Goal: Check status: Check status

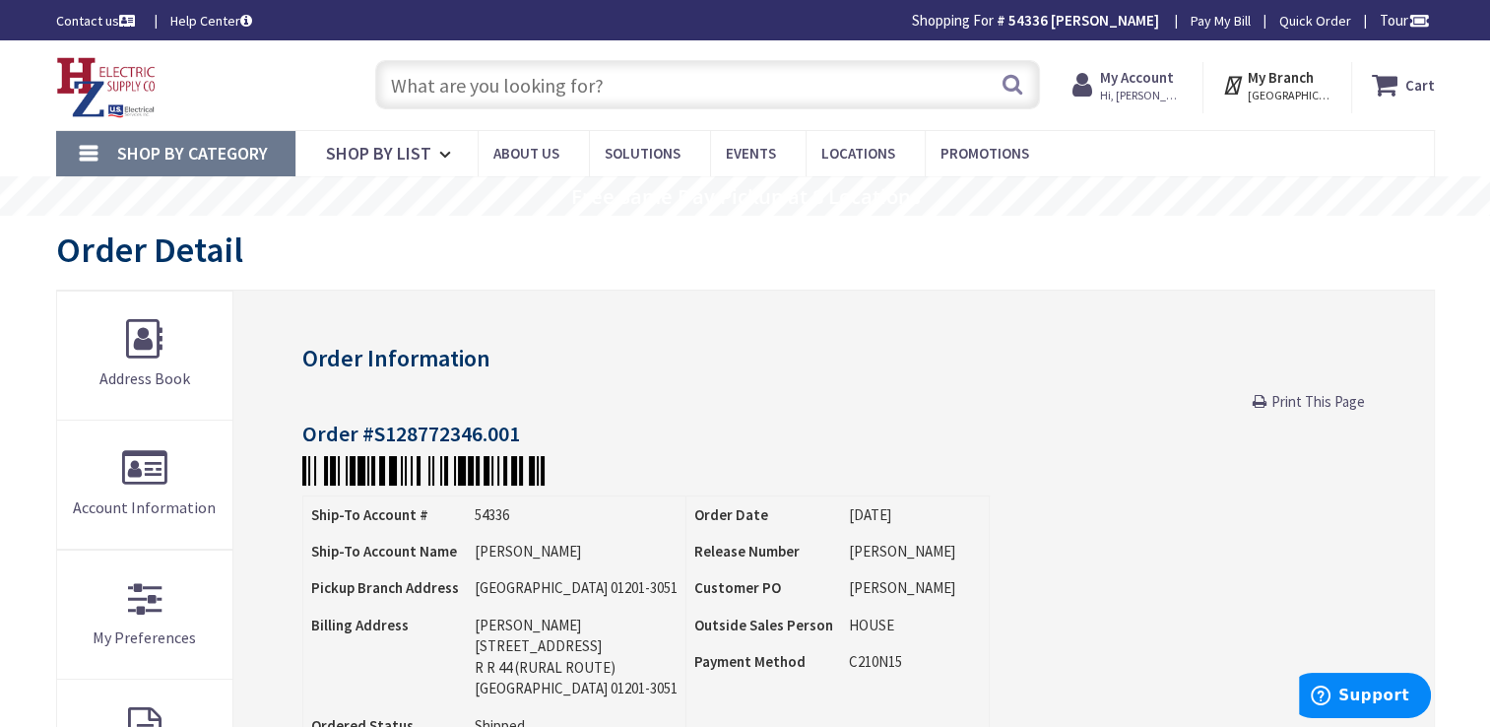
click at [1170, 72] on strong "My Account" at bounding box center [1137, 77] width 74 height 19
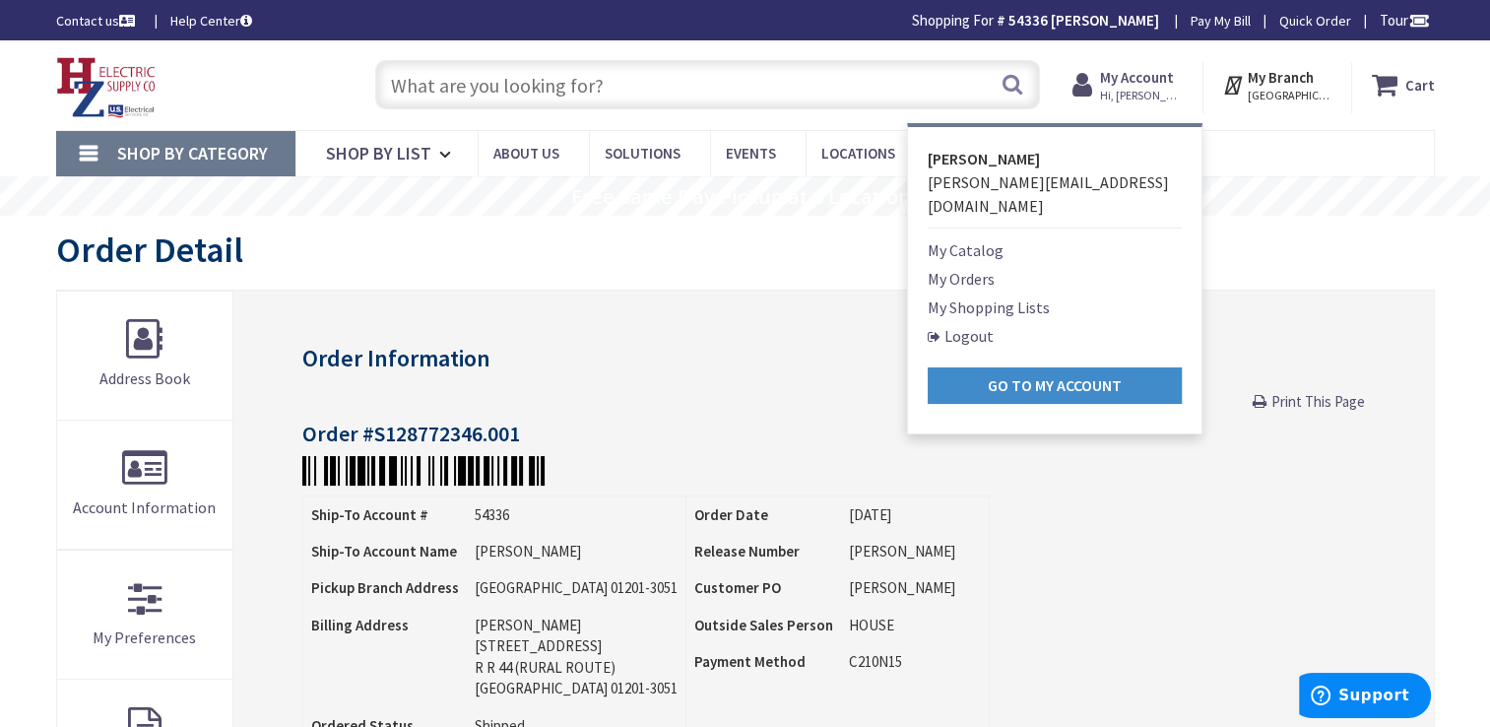
click at [978, 267] on link "My Orders" at bounding box center [961, 279] width 67 height 24
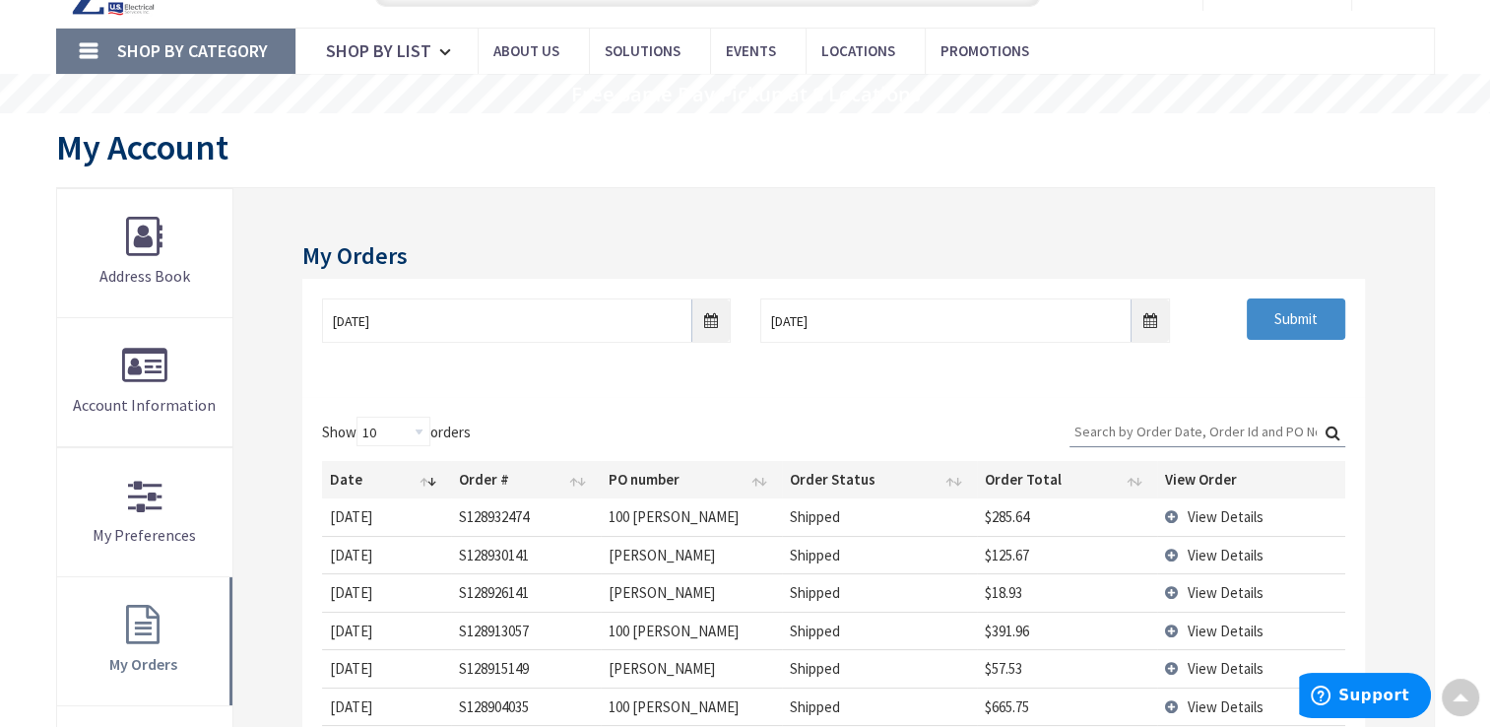
scroll to position [98, 0]
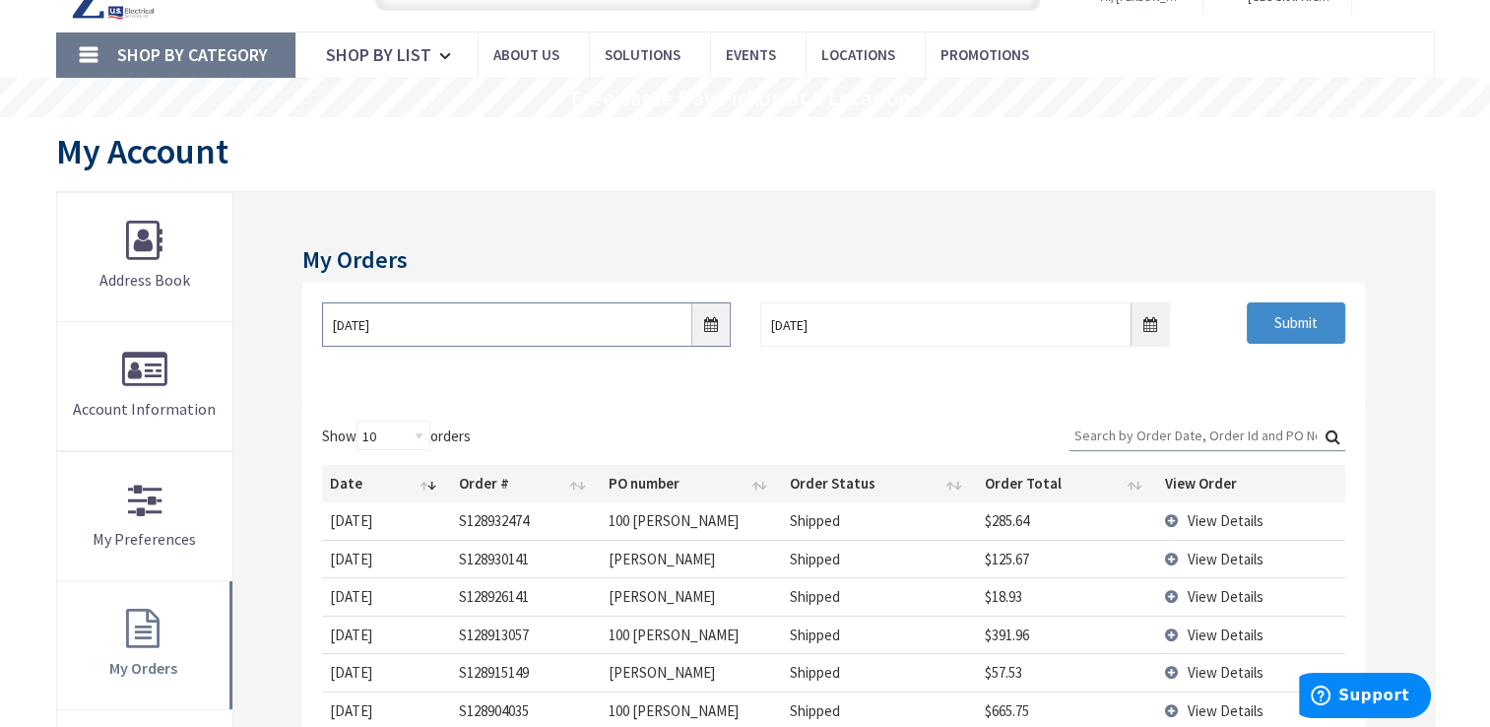
click at [724, 325] on input "9/30/2025" at bounding box center [526, 324] width 409 height 44
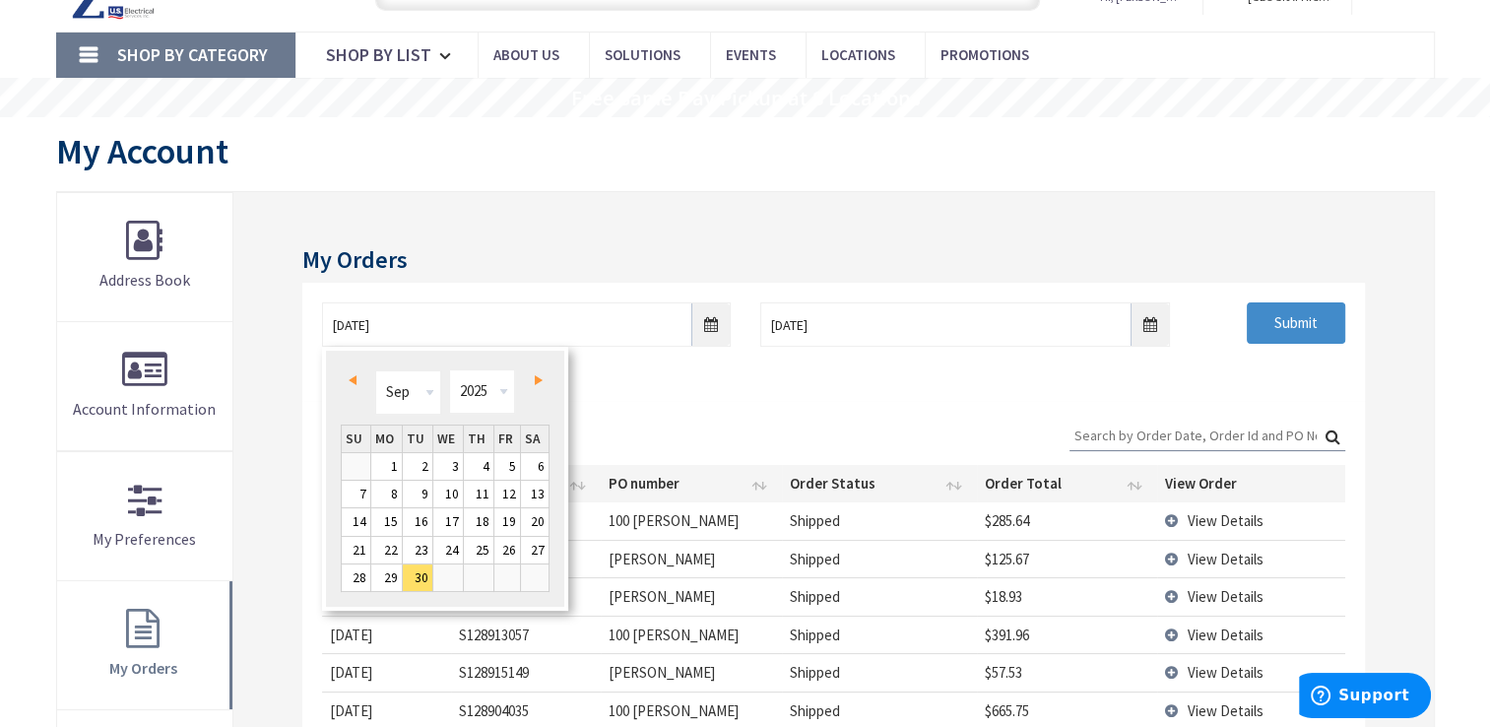
click at [360, 383] on link "Prev" at bounding box center [356, 380] width 27 height 27
click at [425, 465] on link "1" at bounding box center [418, 466] width 30 height 27
type input "07/01/2025"
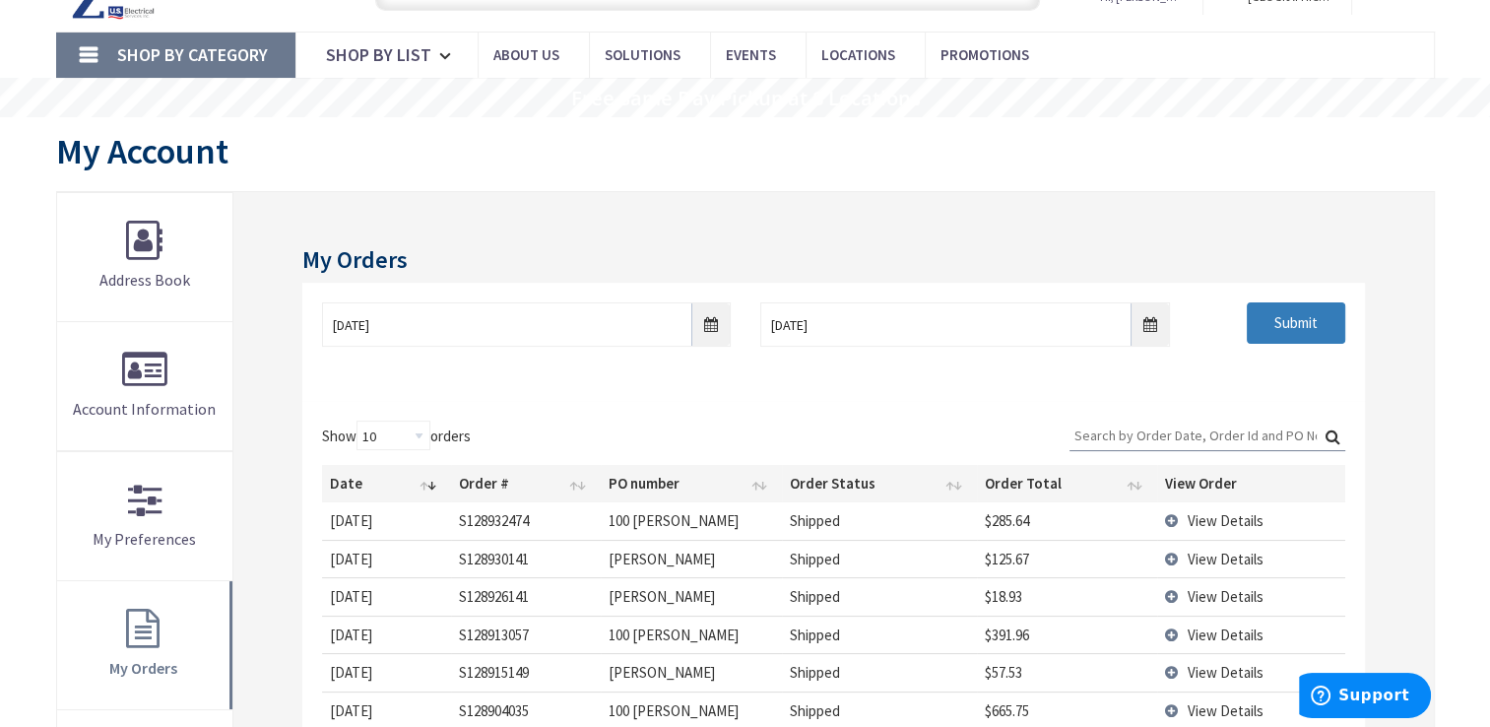
click at [1261, 328] on input "Submit" at bounding box center [1296, 322] width 98 height 41
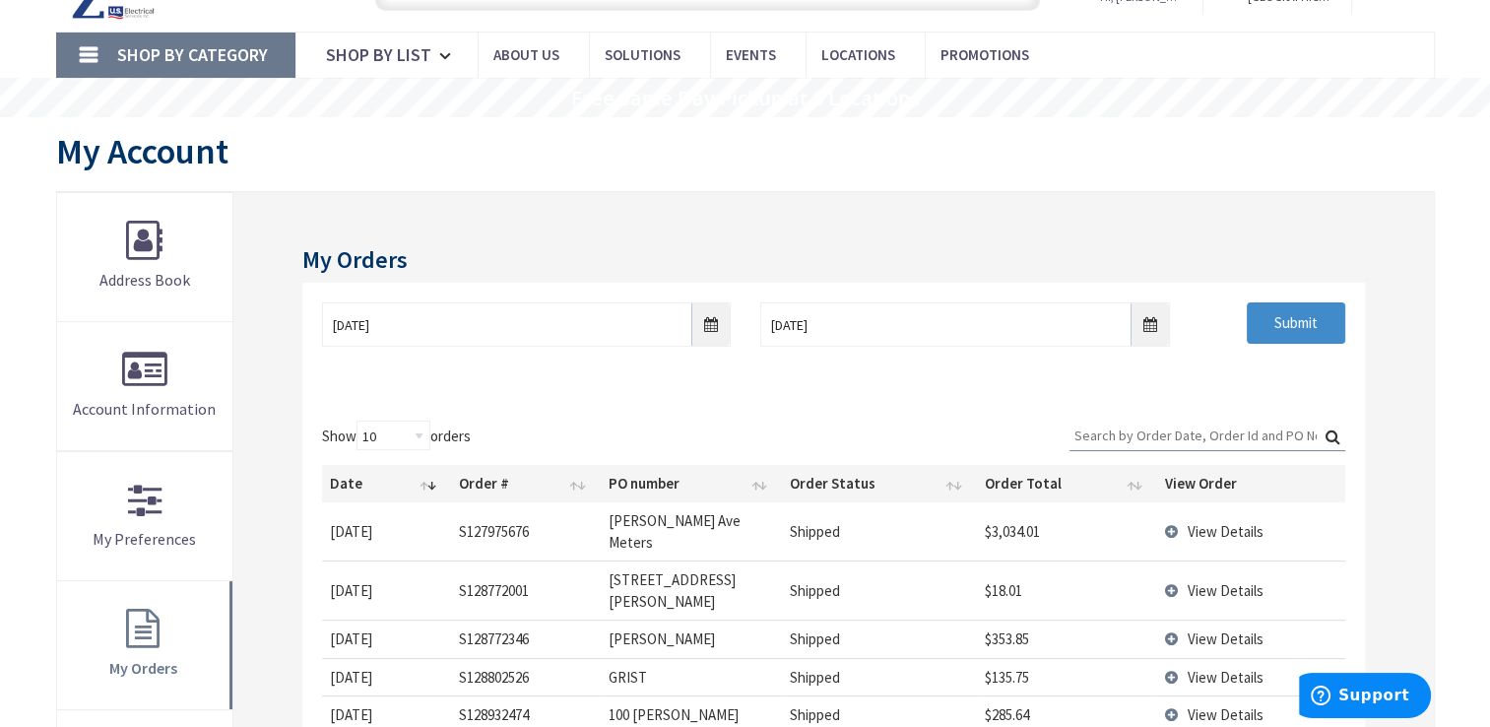
click at [1172, 437] on input "Search:" at bounding box center [1208, 436] width 276 height 30
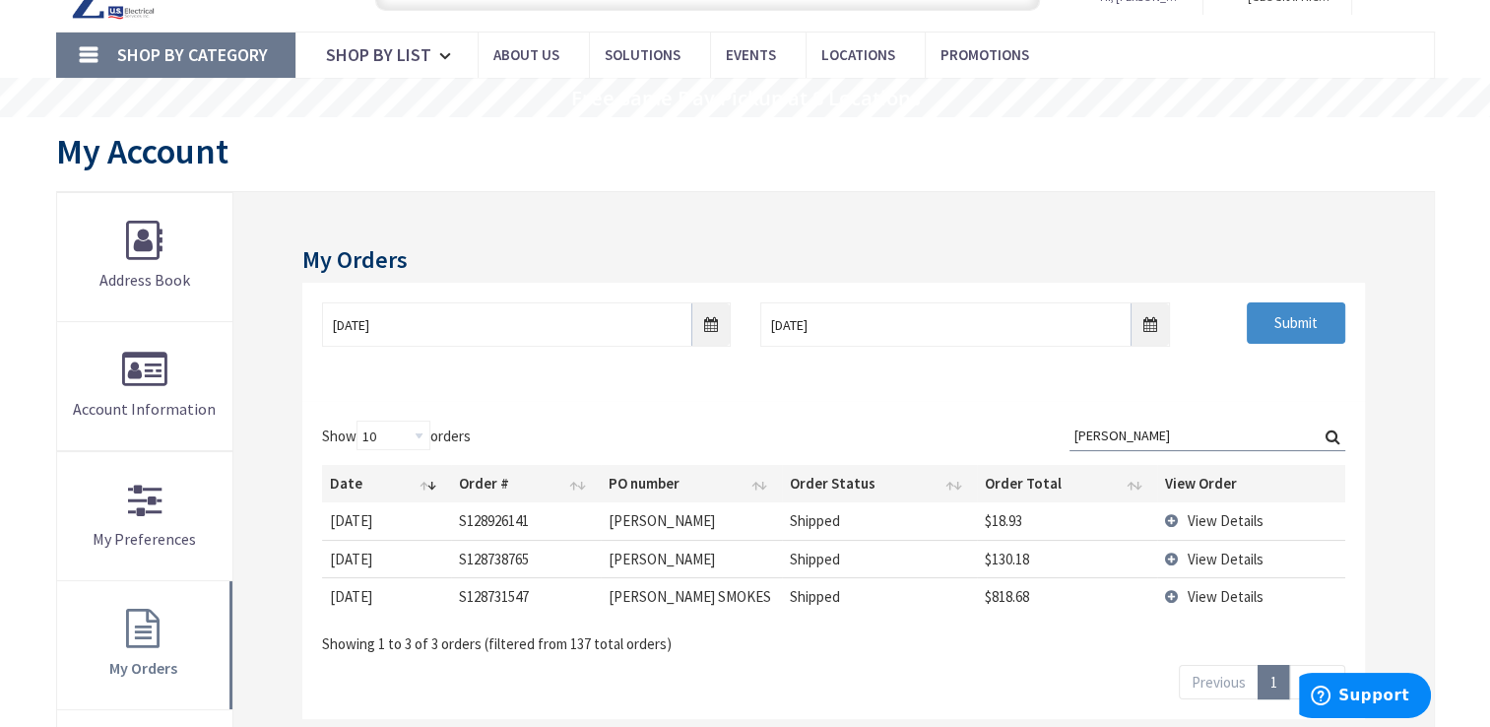
type input "scott"
click at [1202, 597] on span "View Details" at bounding box center [1226, 596] width 76 height 19
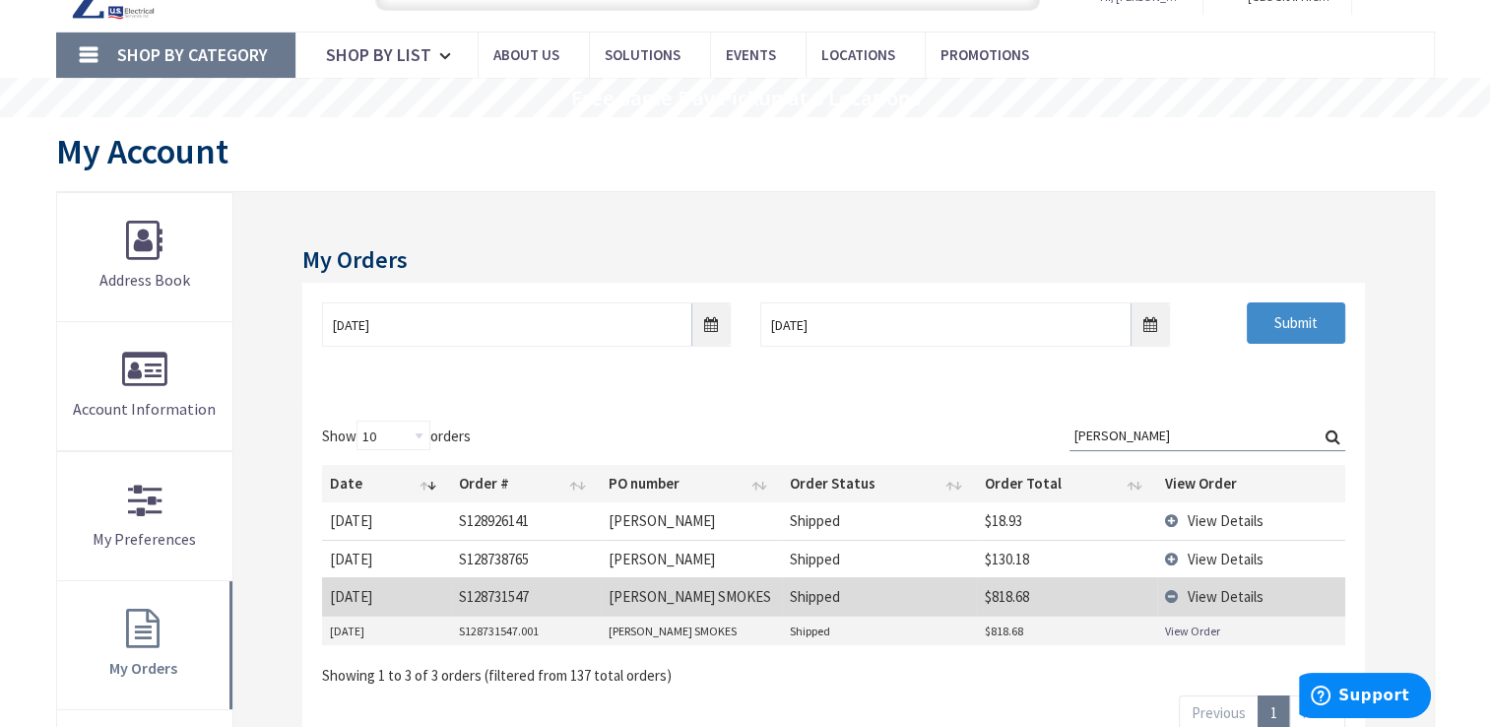
click at [1200, 628] on link "View Order" at bounding box center [1192, 630] width 55 height 17
click at [1192, 552] on span "View Details" at bounding box center [1226, 559] width 76 height 19
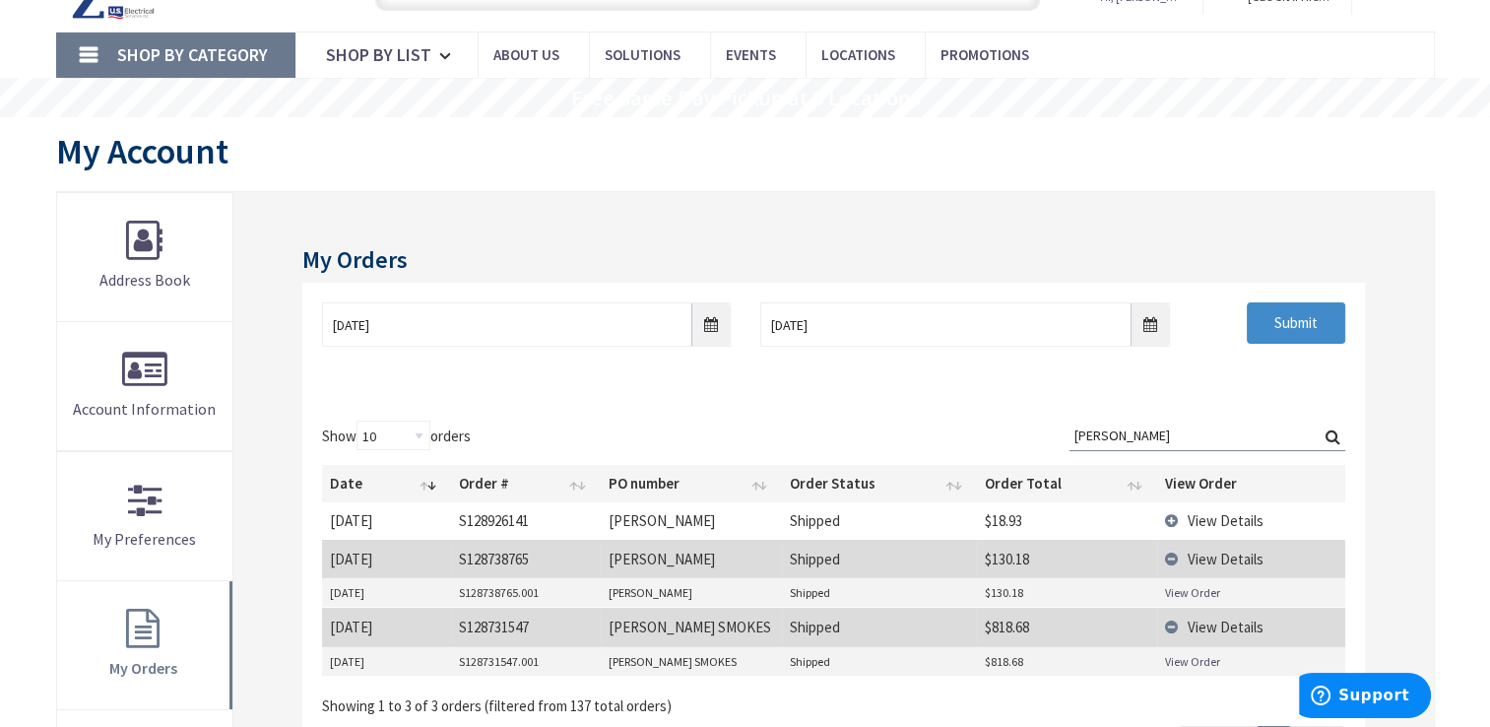
click at [1178, 591] on link "View Order" at bounding box center [1192, 592] width 55 height 17
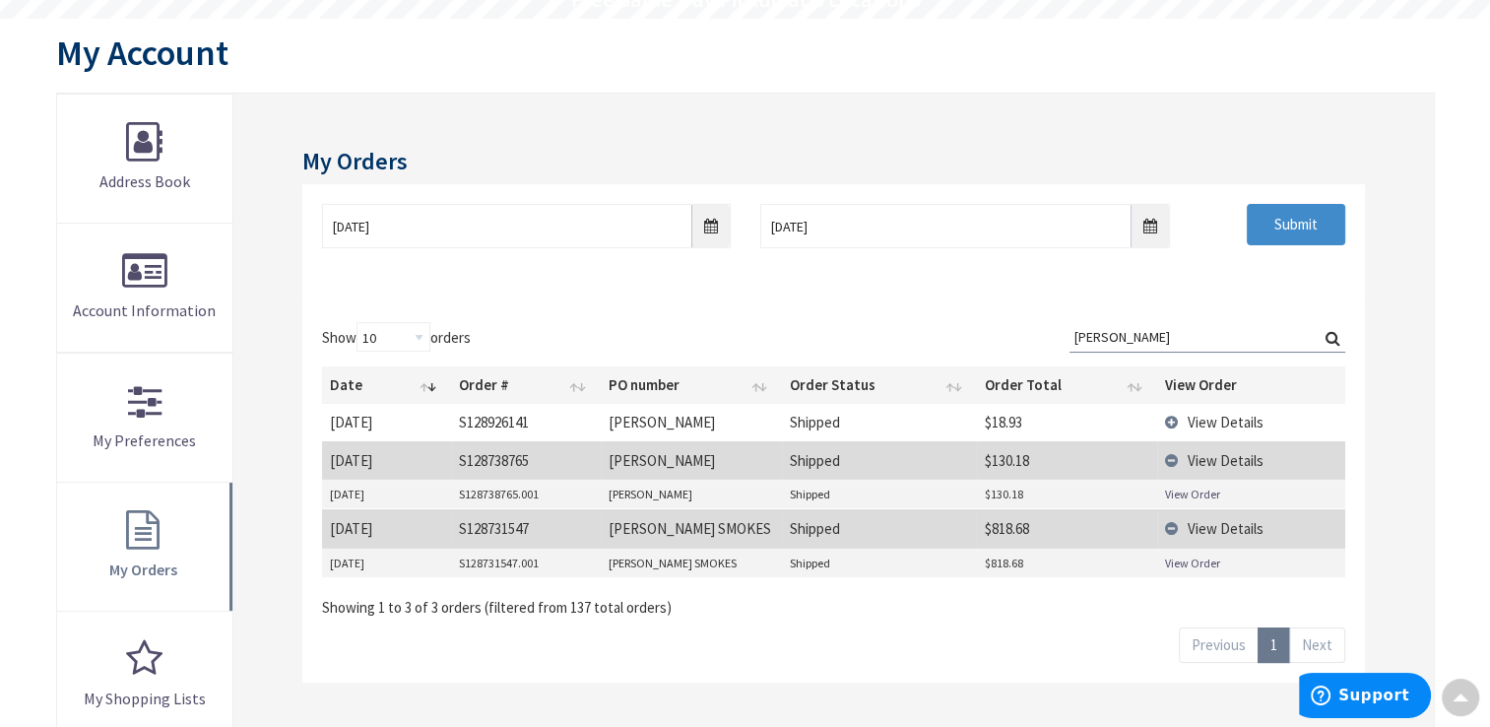
scroll to position [295, 0]
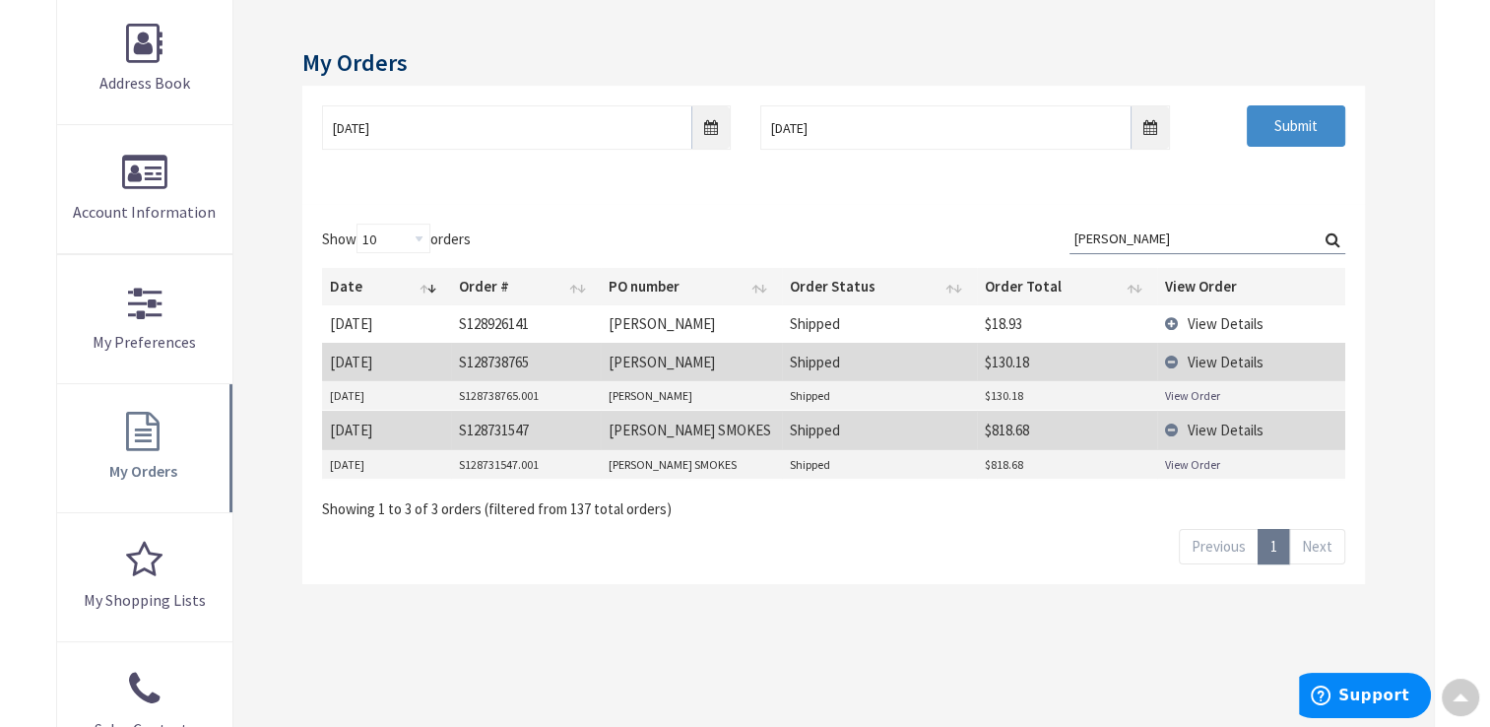
drag, startPoint x: 1128, startPoint y: 231, endPoint x: 996, endPoint y: 254, distance: 133.9
click at [996, 254] on div "Show 10 25 50 100 orders Search: scott Date Order # PO number Order Status Orde…" at bounding box center [833, 371] width 1022 height 295
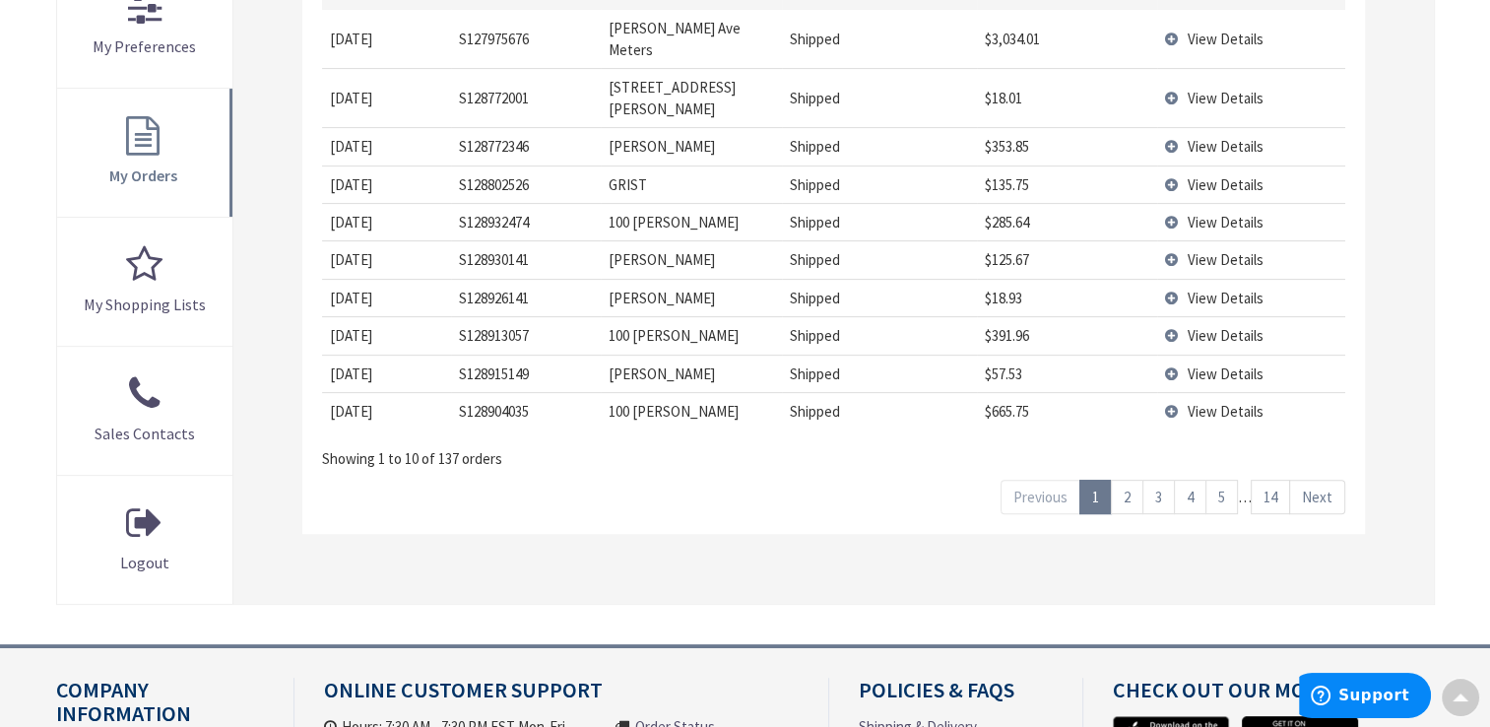
scroll to position [492, 0]
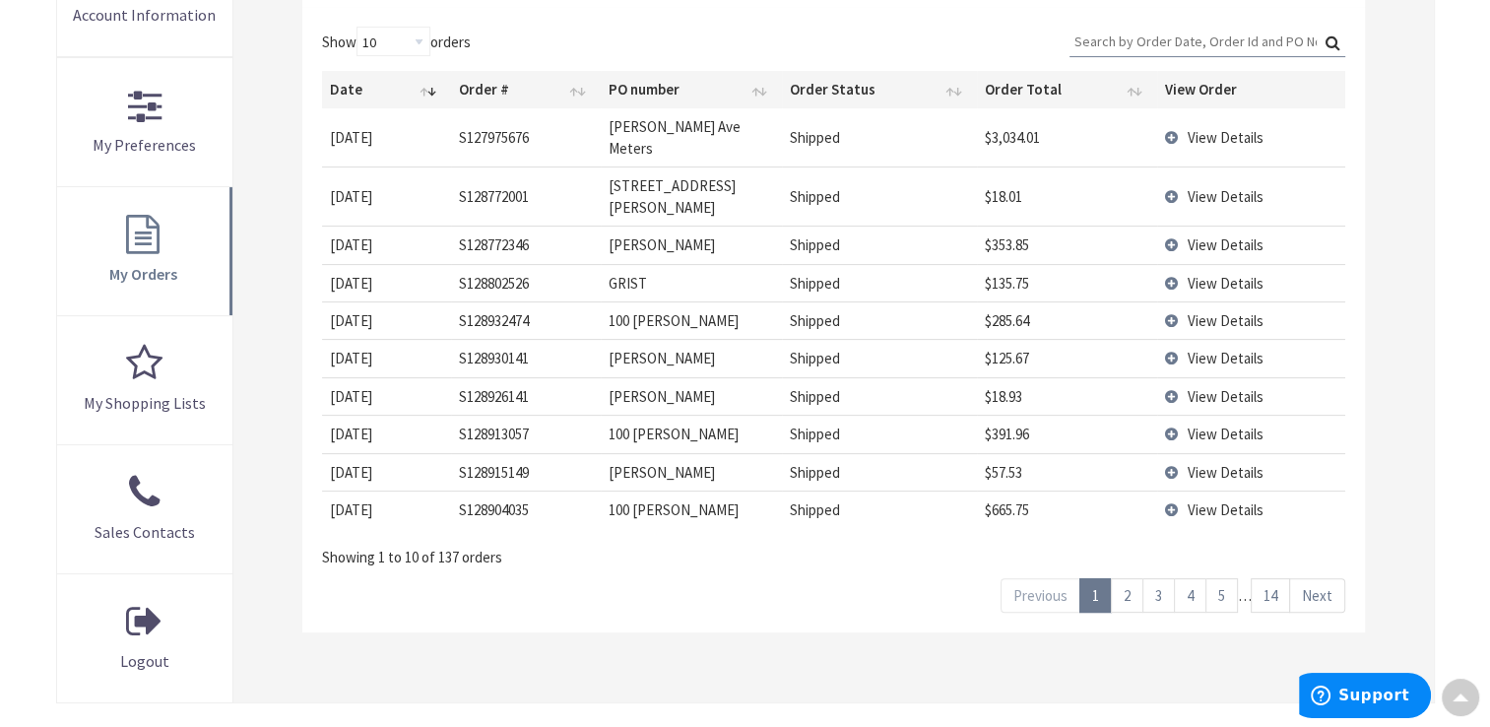
click at [1200, 128] on span "View Details" at bounding box center [1226, 137] width 76 height 19
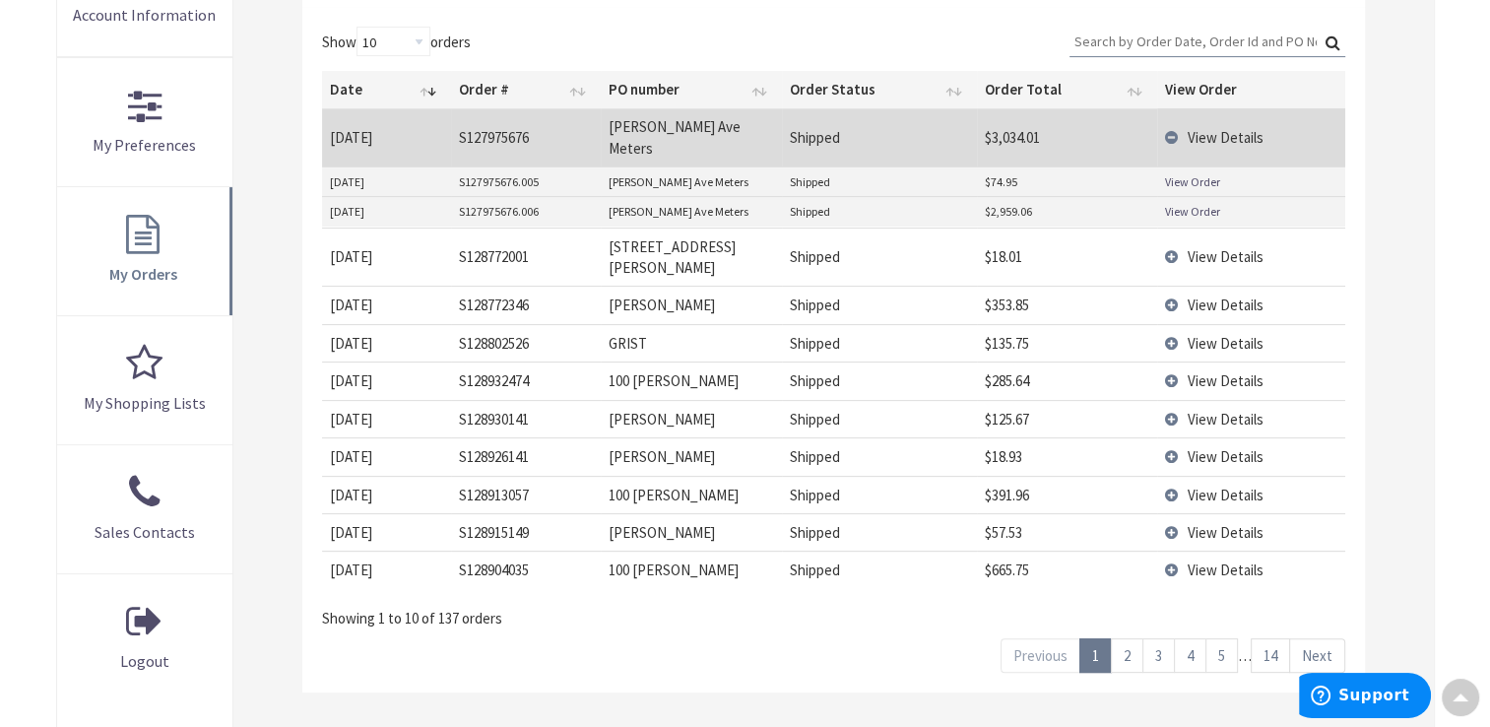
click at [1182, 203] on link "View Order" at bounding box center [1192, 211] width 55 height 17
click at [1127, 638] on link "2" at bounding box center [1127, 655] width 33 height 34
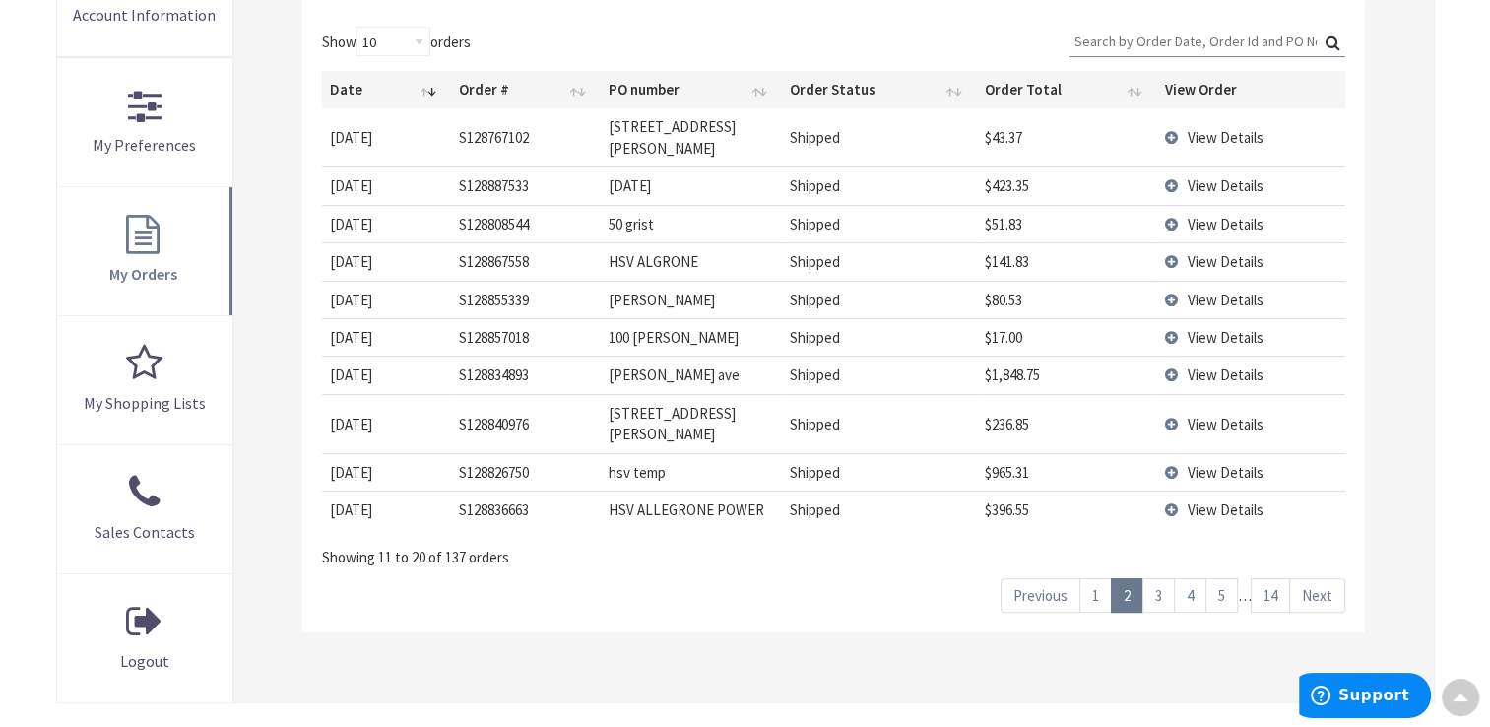
click at [1225, 176] on span "View Details" at bounding box center [1226, 185] width 76 height 19
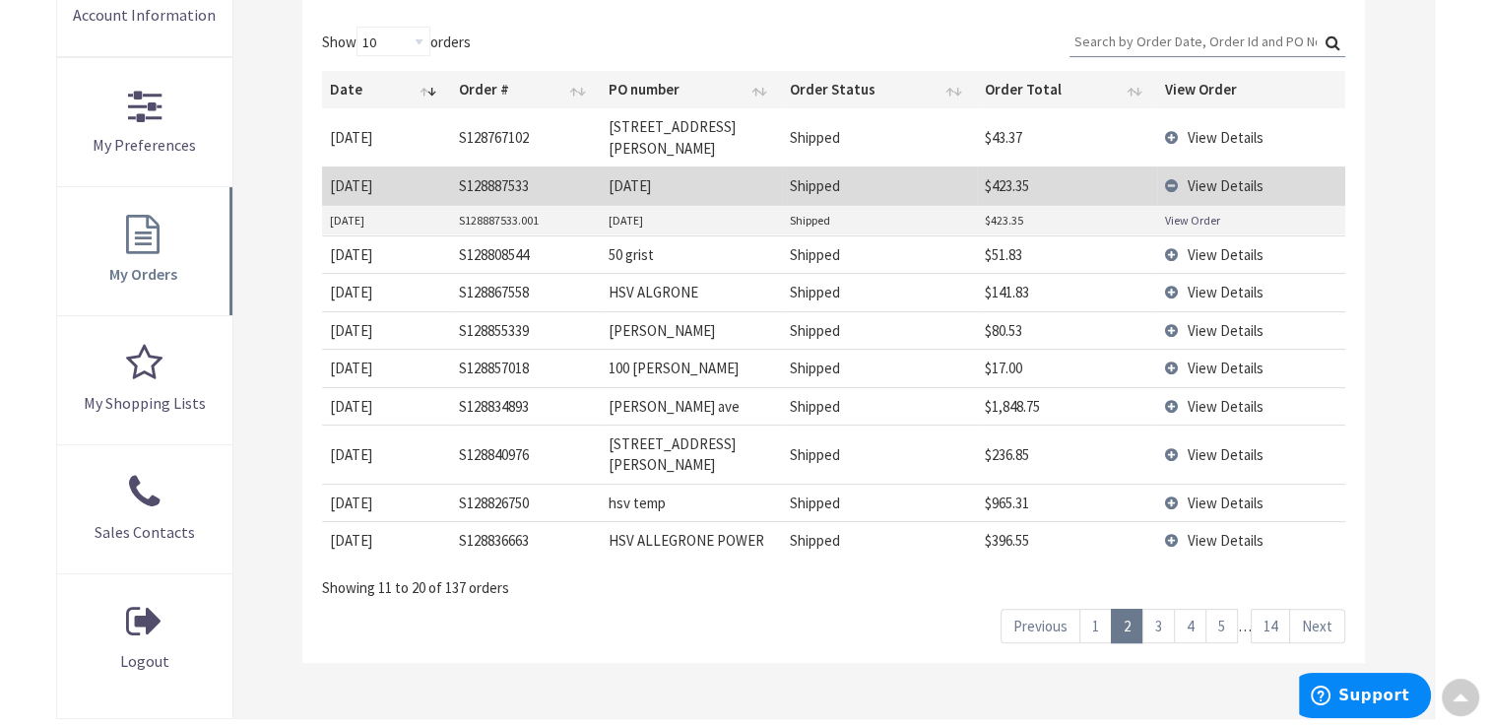
click at [1198, 212] on link "View Order" at bounding box center [1192, 220] width 55 height 17
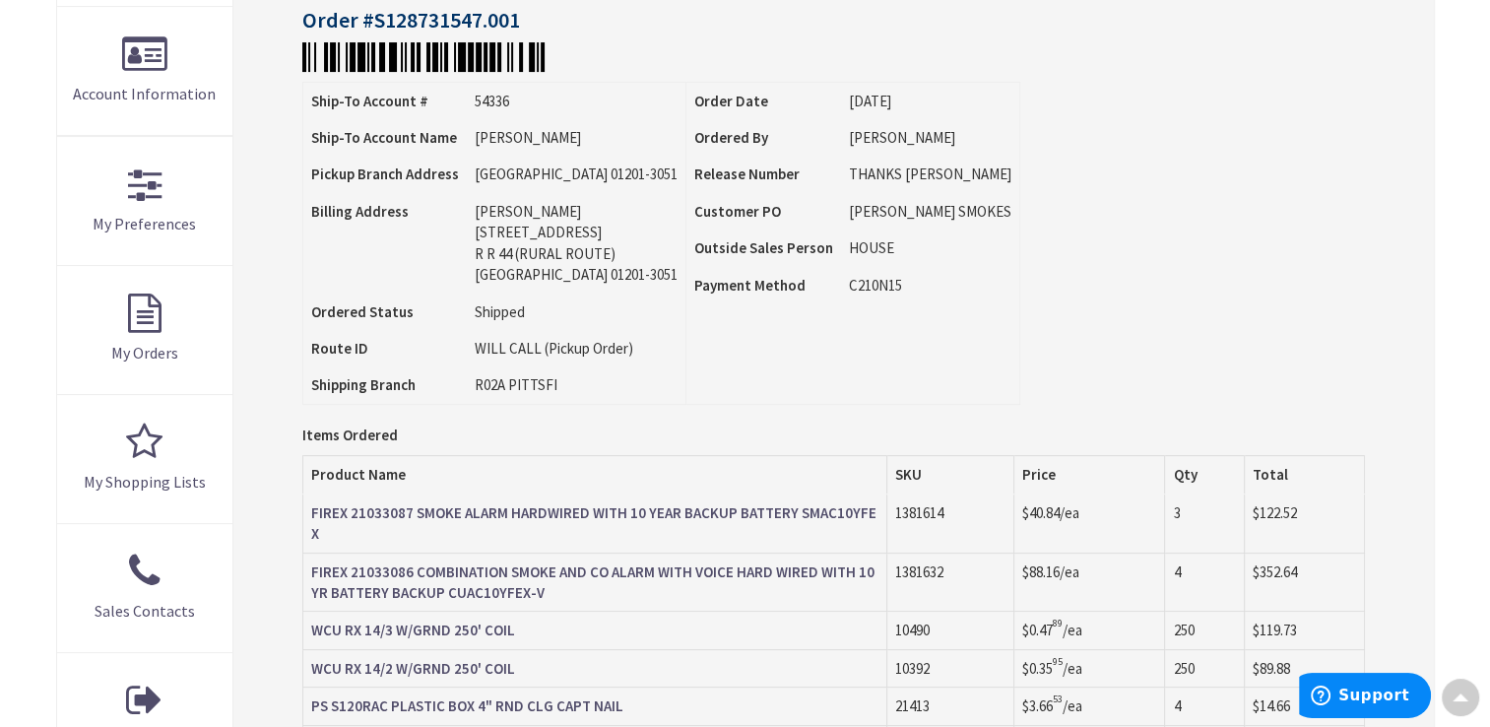
scroll to position [788, 0]
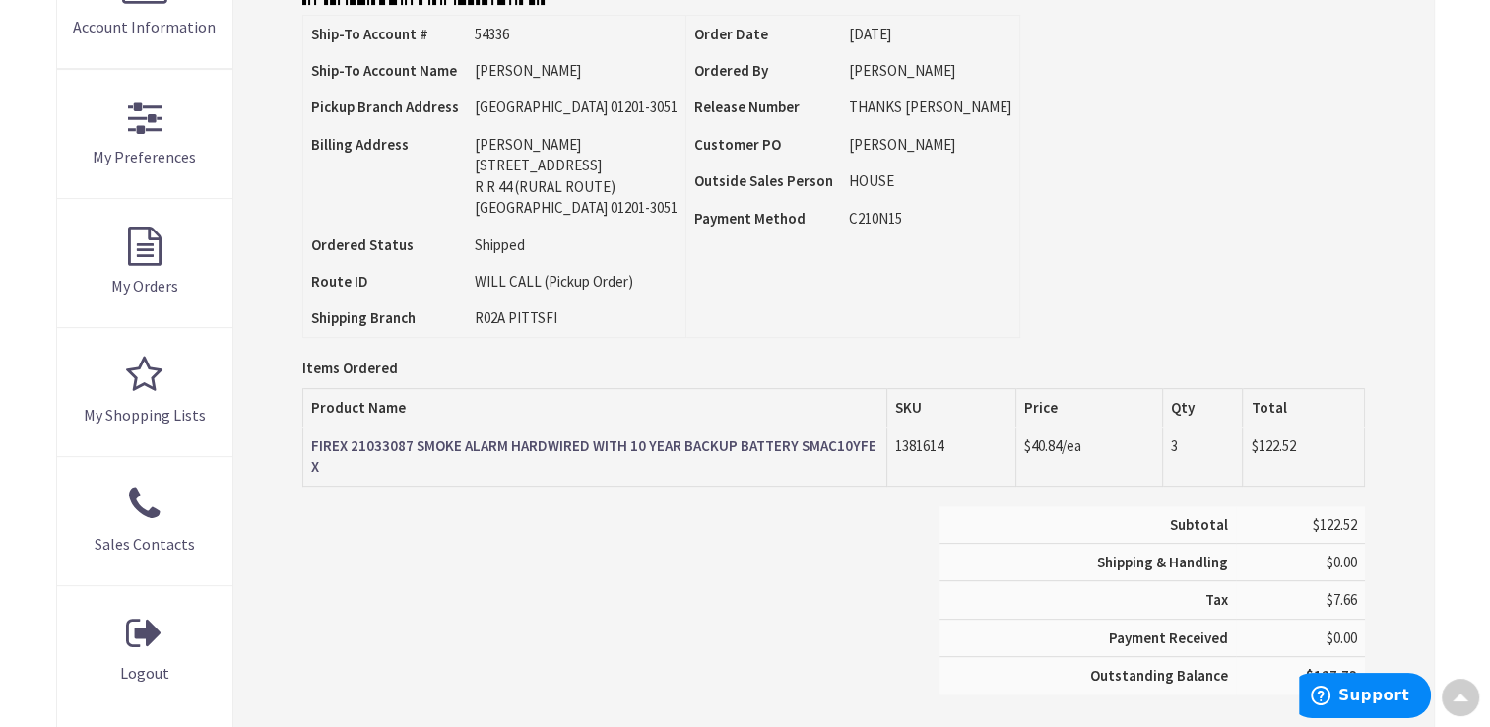
scroll to position [492, 0]
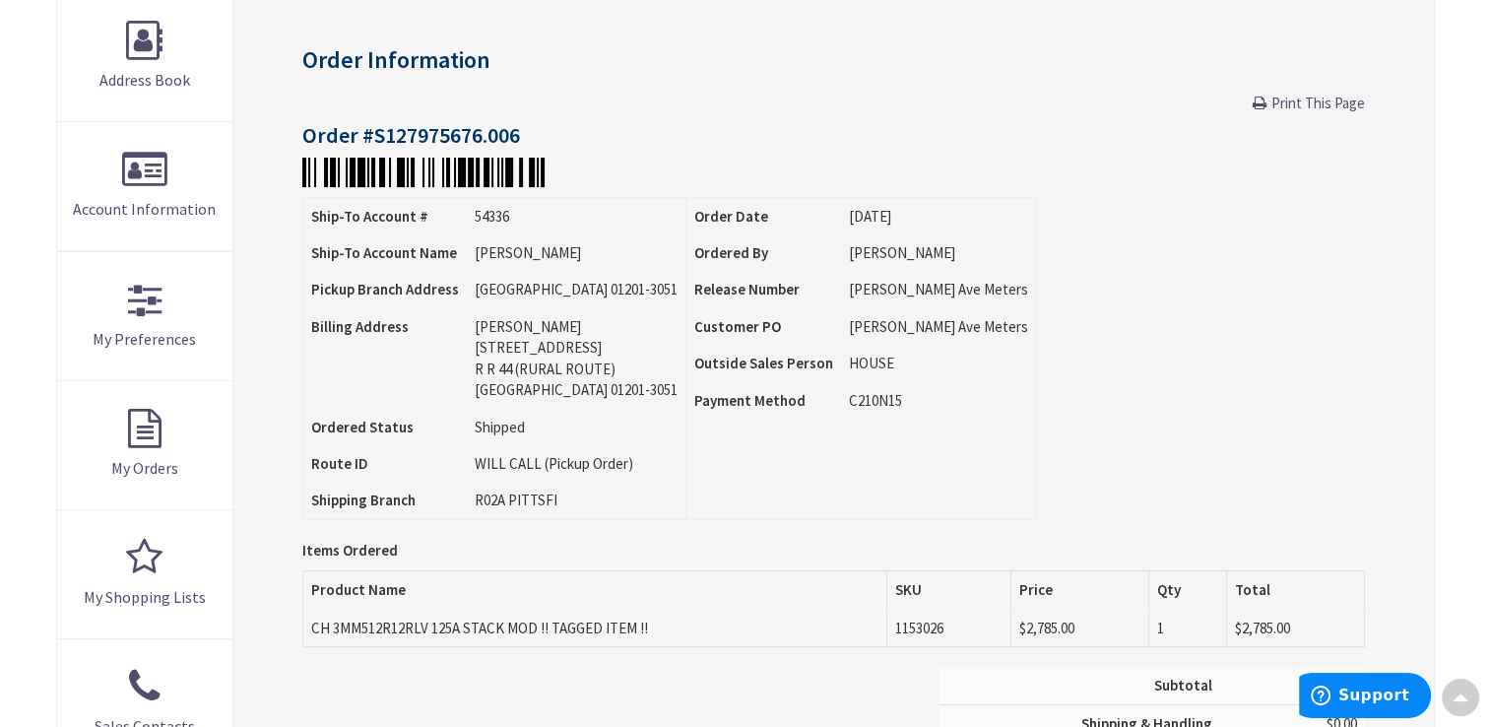
scroll to position [295, 0]
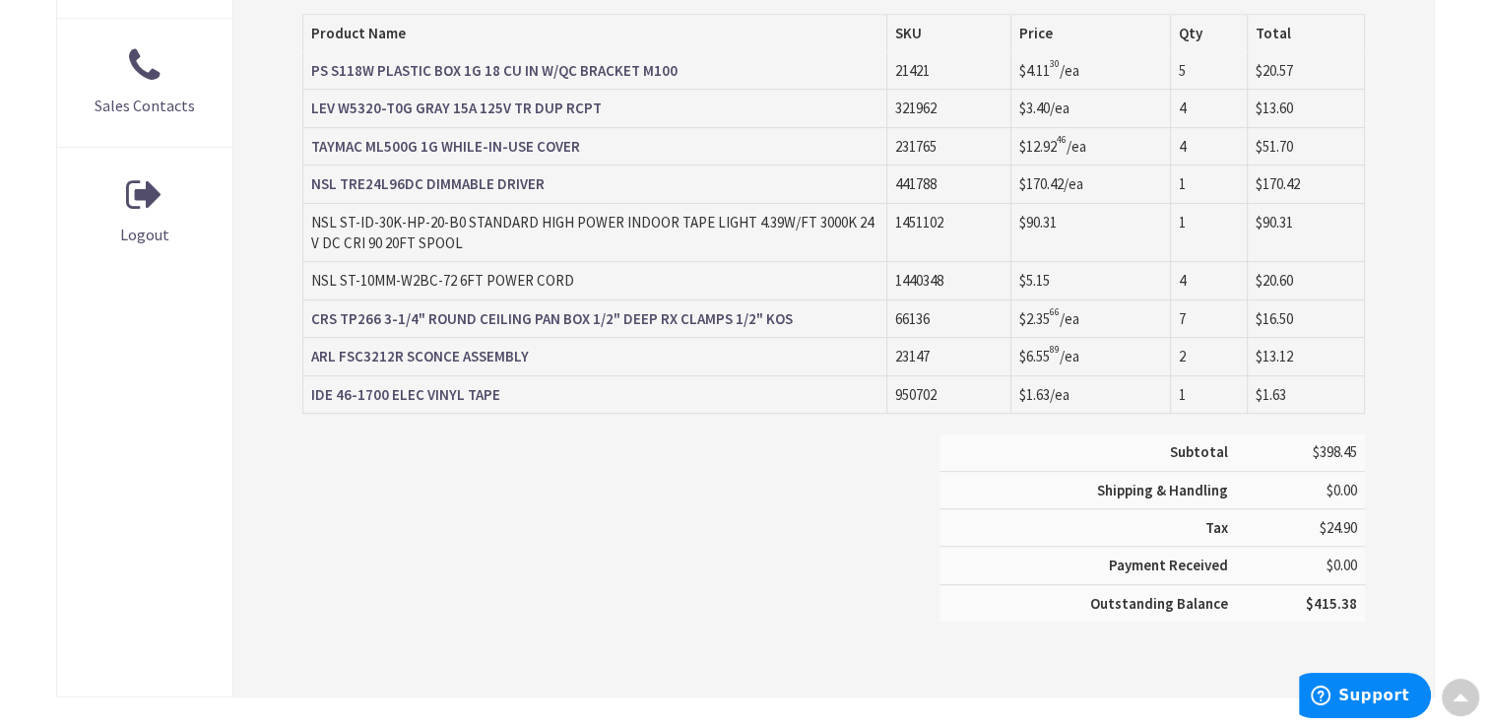
scroll to position [886, 0]
